Goal: Task Accomplishment & Management: Check status

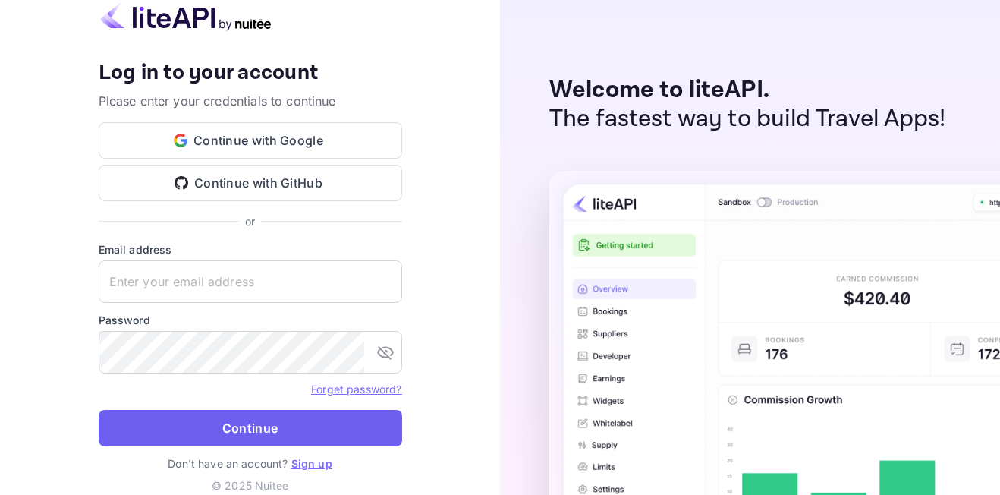
type input "adminpassword_support@yandex-team.ru"
click at [288, 415] on button "Continue" at bounding box center [251, 428] width 304 height 36
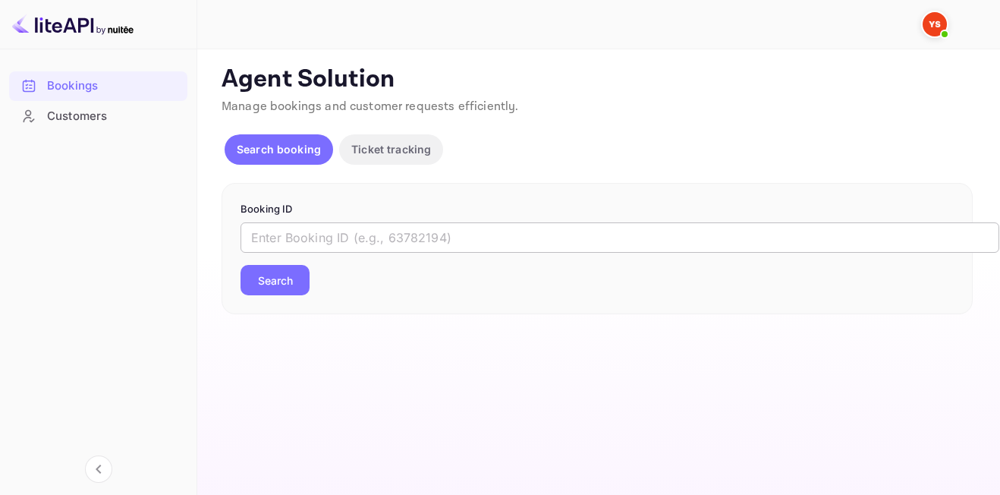
click at [404, 238] on input "text" at bounding box center [620, 237] width 759 height 30
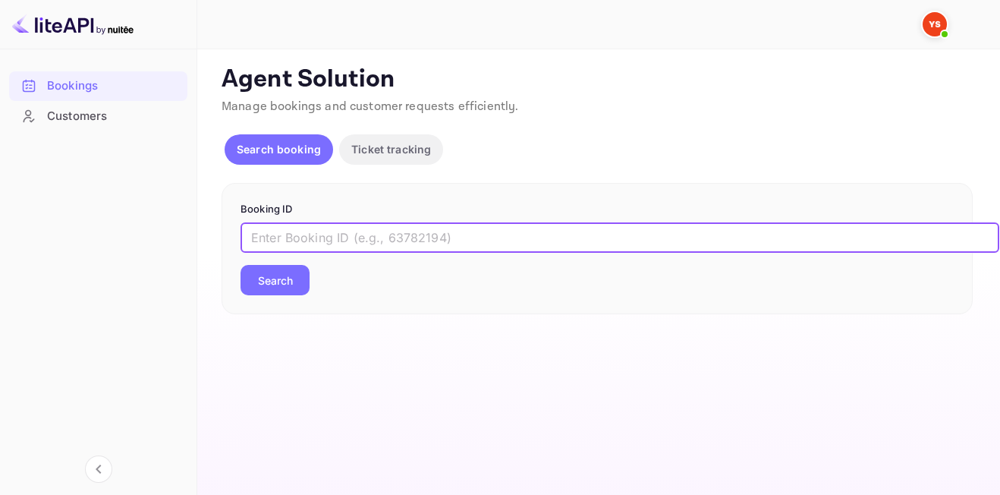
paste input "9642663"
type input "9642663"
click at [275, 280] on button "Search" at bounding box center [275, 280] width 69 height 30
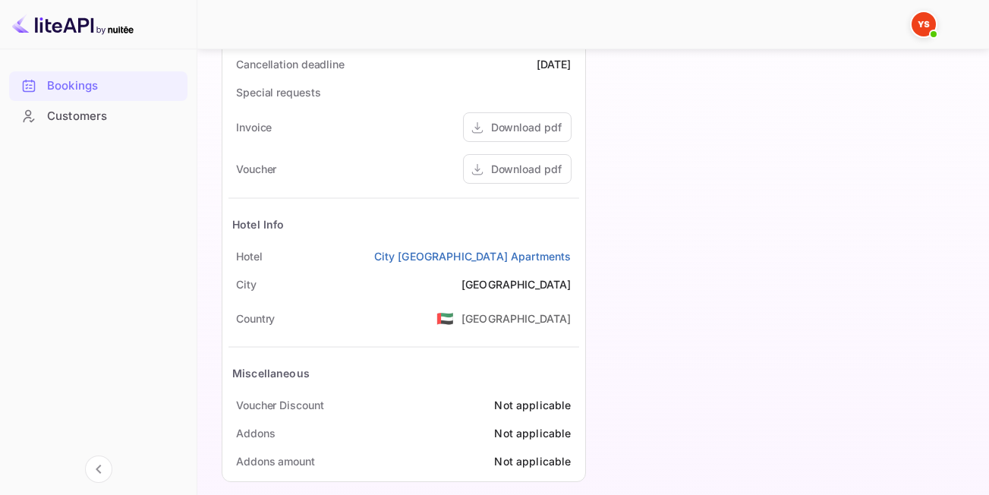
scroll to position [767, 0]
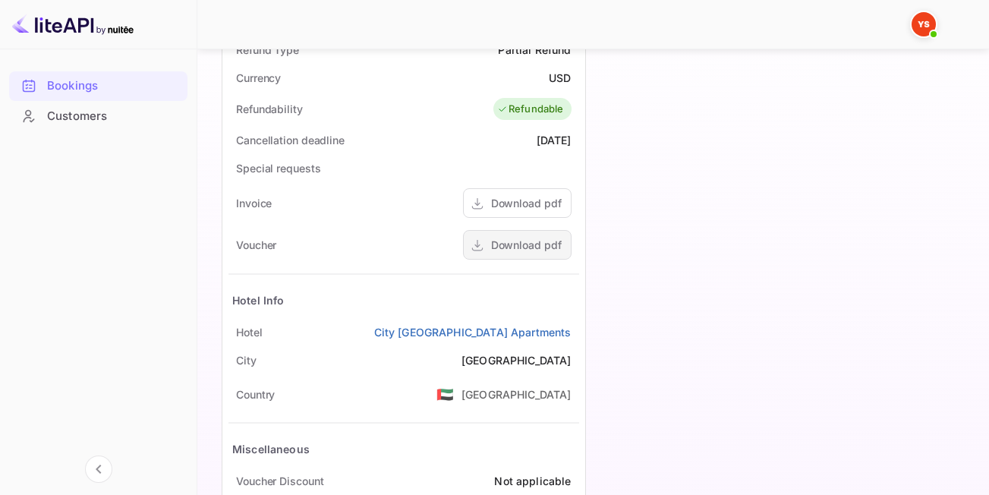
click at [528, 237] on div "Download pdf" at bounding box center [526, 245] width 71 height 16
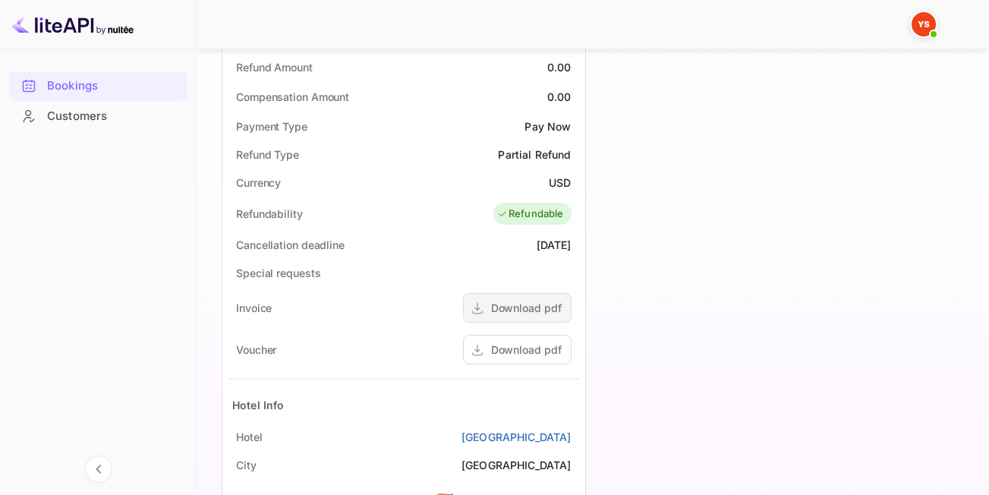
scroll to position [683, 0]
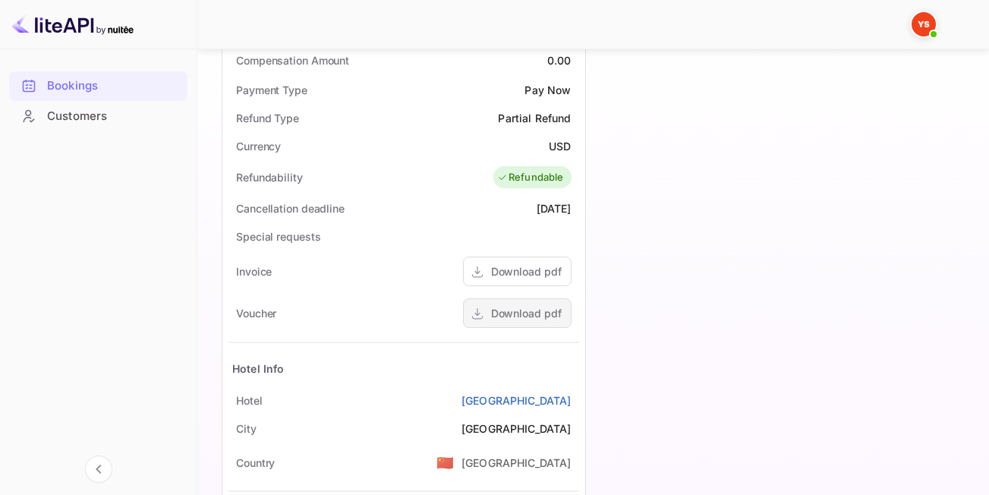
click at [519, 319] on div "Download pdf" at bounding box center [526, 313] width 71 height 16
click at [542, 314] on div "Download pdf" at bounding box center [526, 313] width 71 height 16
